Goal: Transaction & Acquisition: Purchase product/service

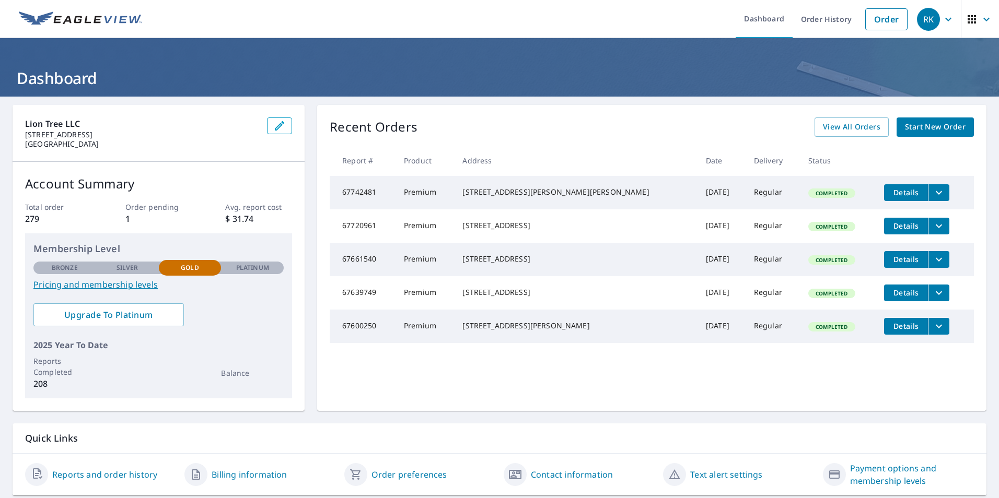
click at [905, 125] on span "Start New Order" at bounding box center [935, 127] width 61 height 13
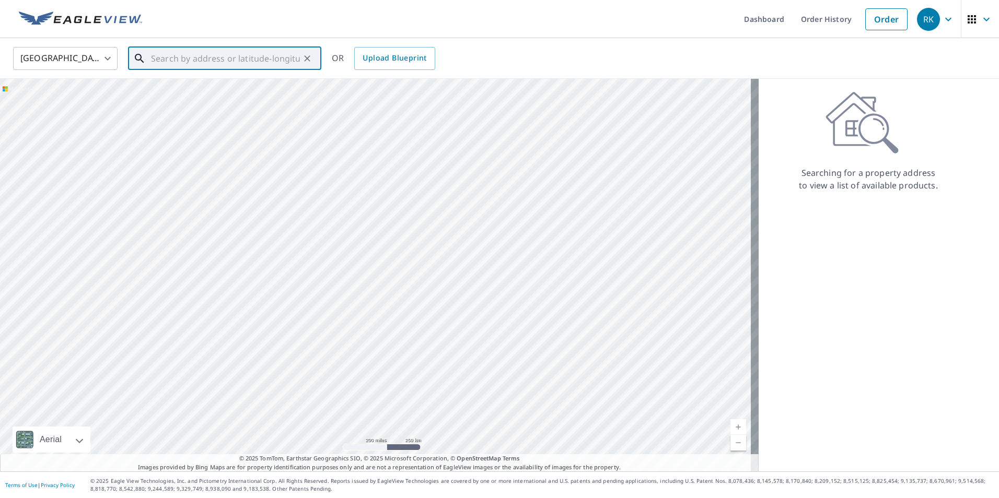
paste input "[STREET_ADDRESS][PERSON_NAME]"
click at [282, 105] on p "[GEOGRAPHIC_DATA], MD 21229" at bounding box center [231, 100] width 164 height 10
type input "[STREET_ADDRESS][PERSON_NAME]"
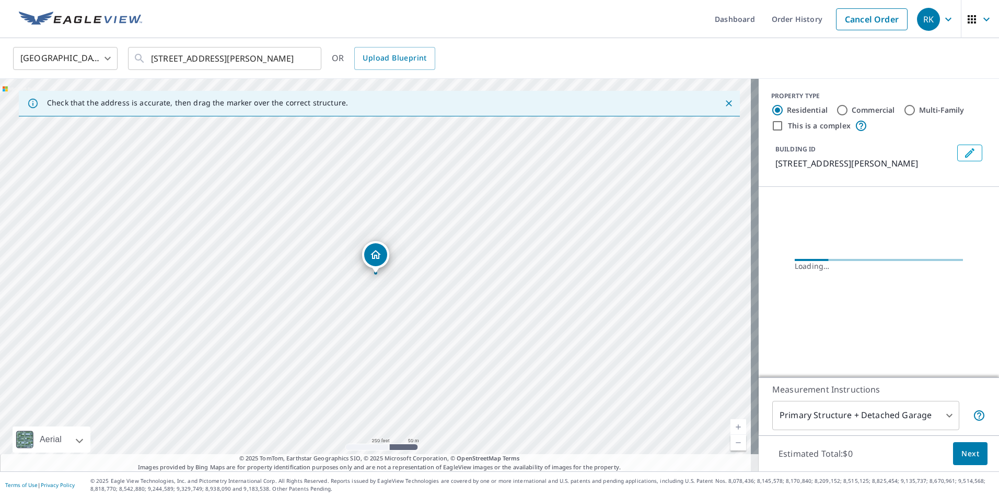
click at [378, 260] on icon "Dropped pin, building 1, Residential property, 328 Mount Holly St Baltimore, MD…" at bounding box center [375, 255] width 13 height 13
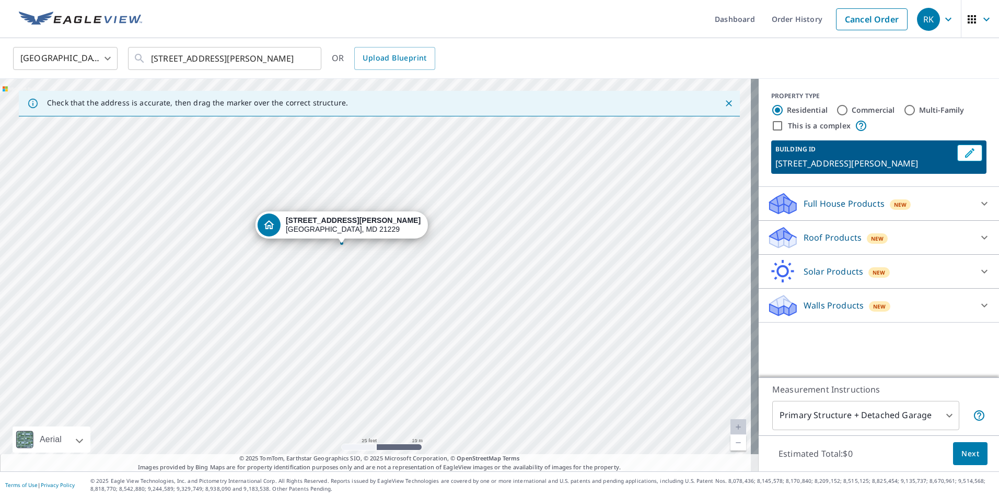
drag, startPoint x: 318, startPoint y: 218, endPoint x: 355, endPoint y: 295, distance: 85.3
click at [355, 295] on div "[STREET_ADDRESS][PERSON_NAME]" at bounding box center [379, 275] width 759 height 393
click at [811, 238] on p "Roof Products" at bounding box center [832, 237] width 58 height 13
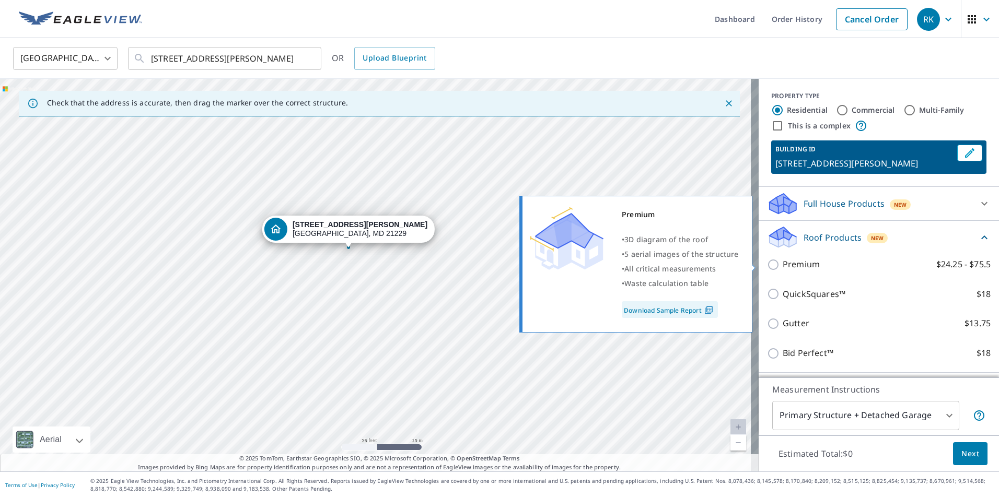
click at [795, 267] on p "Premium" at bounding box center [801, 264] width 37 height 13
click at [783, 267] on input "Premium $24.25 - $75.5" at bounding box center [775, 265] width 16 height 13
checkbox input "true"
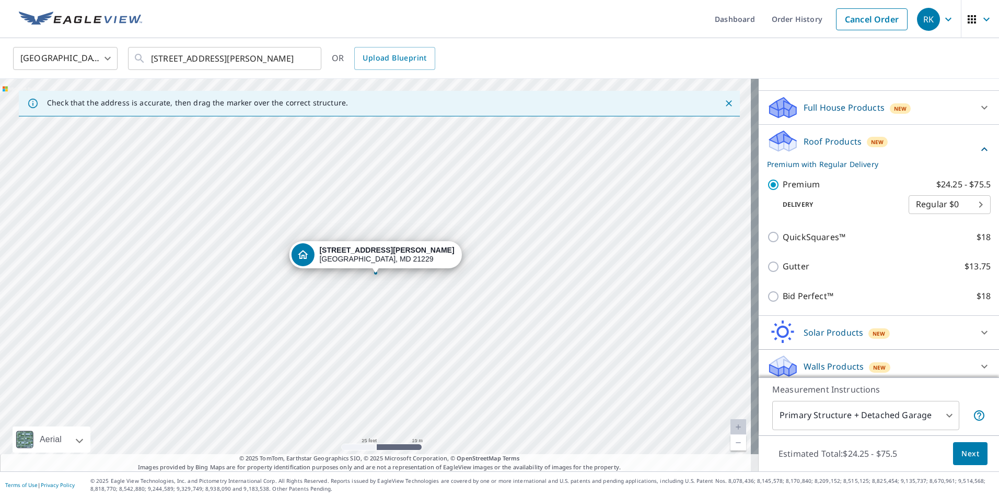
scroll to position [102, 0]
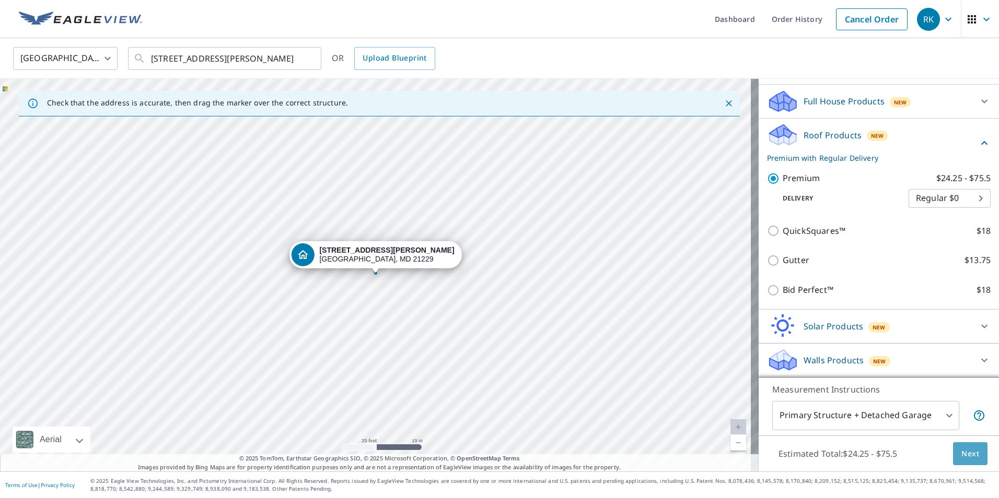
click at [961, 455] on span "Next" at bounding box center [970, 454] width 18 height 13
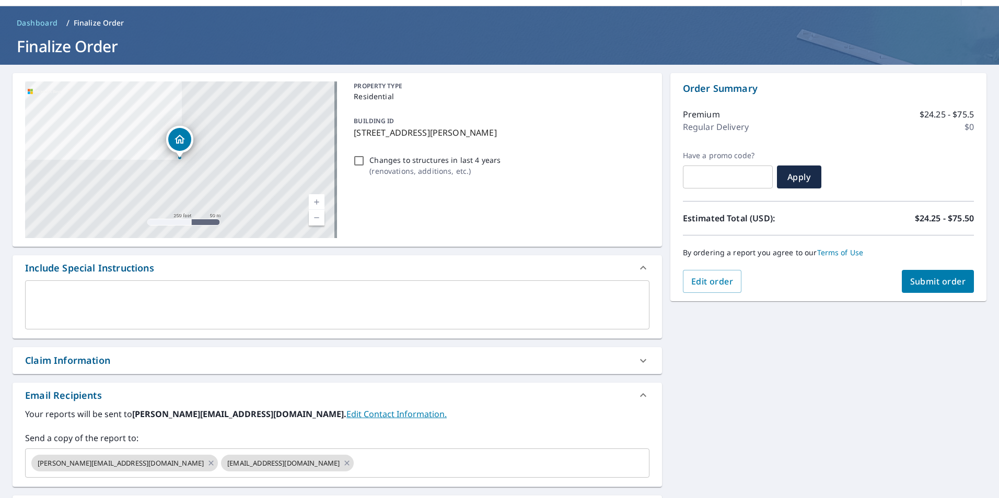
scroll to position [159, 0]
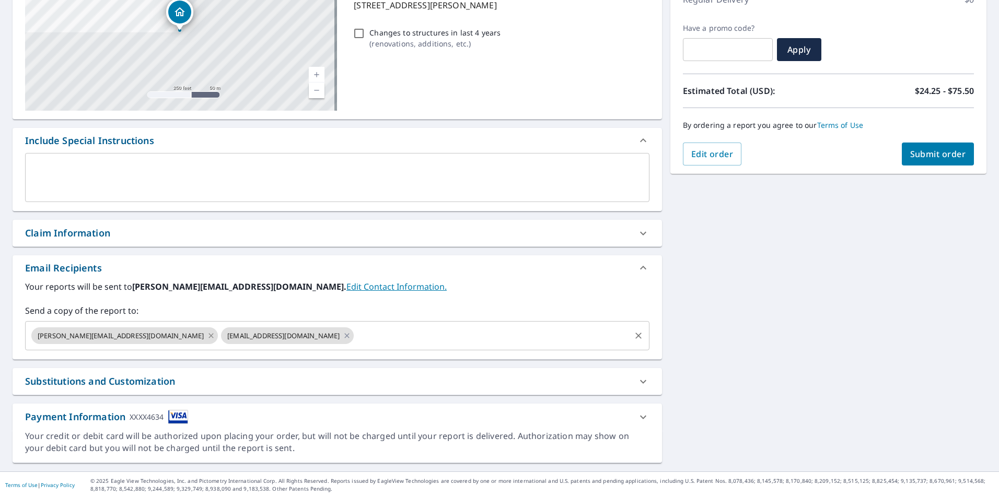
click at [207, 335] on icon at bounding box center [211, 335] width 8 height 11
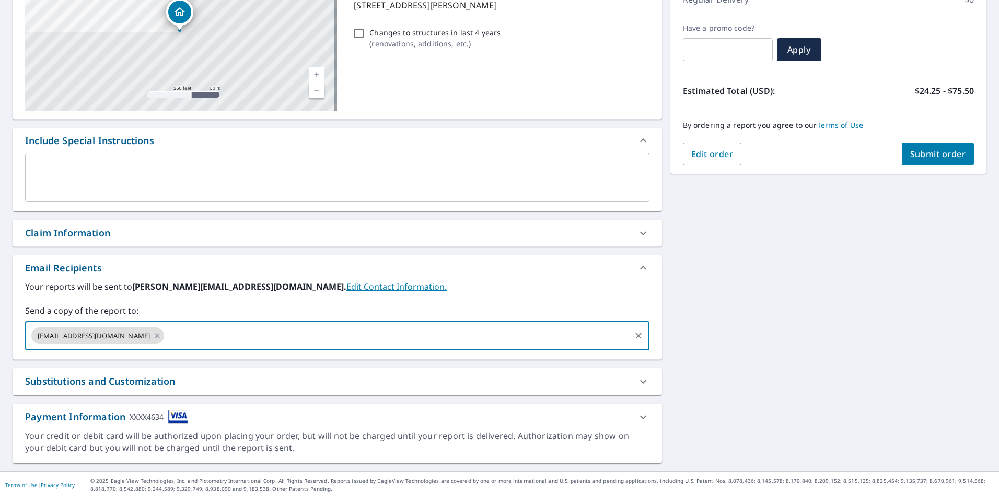
click at [224, 334] on input "text" at bounding box center [397, 336] width 463 height 20
type input "[EMAIL_ADDRESS][DOMAIN_NAME]"
click at [391, 389] on div "Substitutions and Customization" at bounding box center [337, 381] width 649 height 27
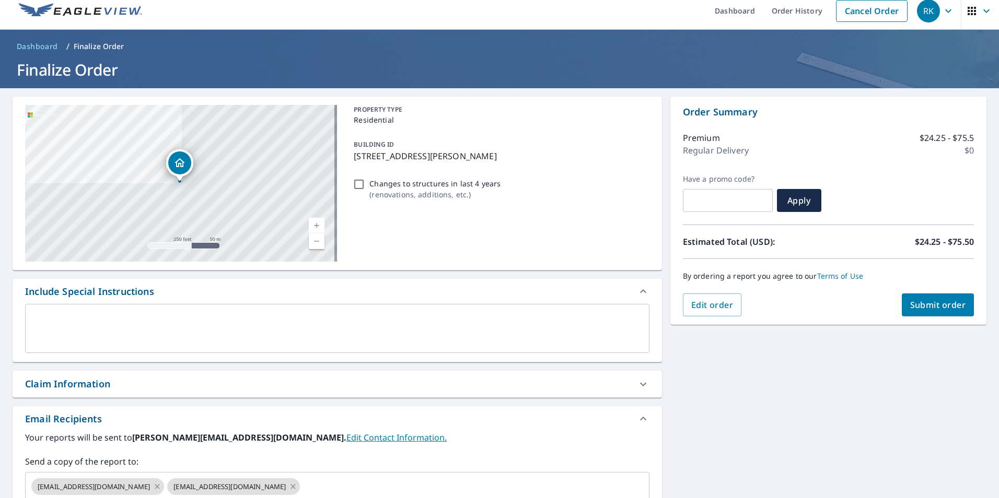
scroll to position [0, 0]
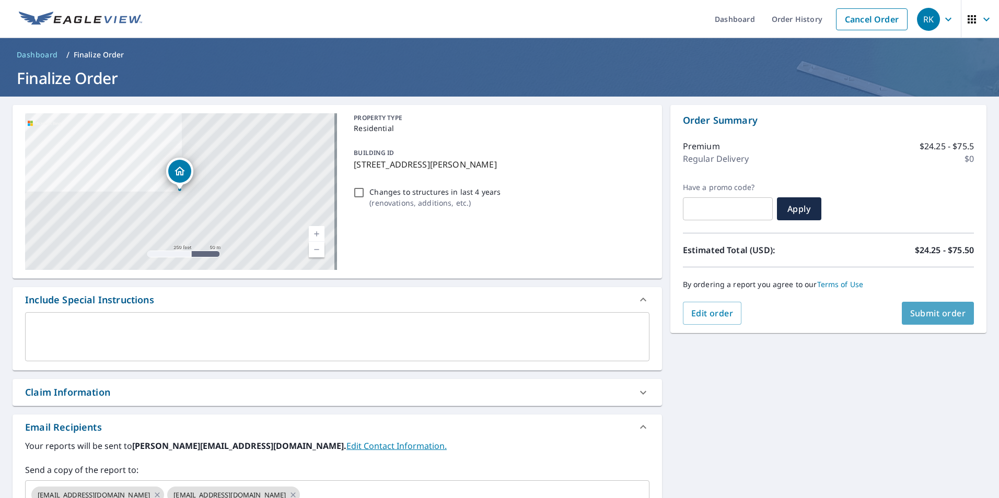
click at [922, 312] on span "Submit order" at bounding box center [938, 313] width 56 height 11
